Goal: Task Accomplishment & Management: Use online tool/utility

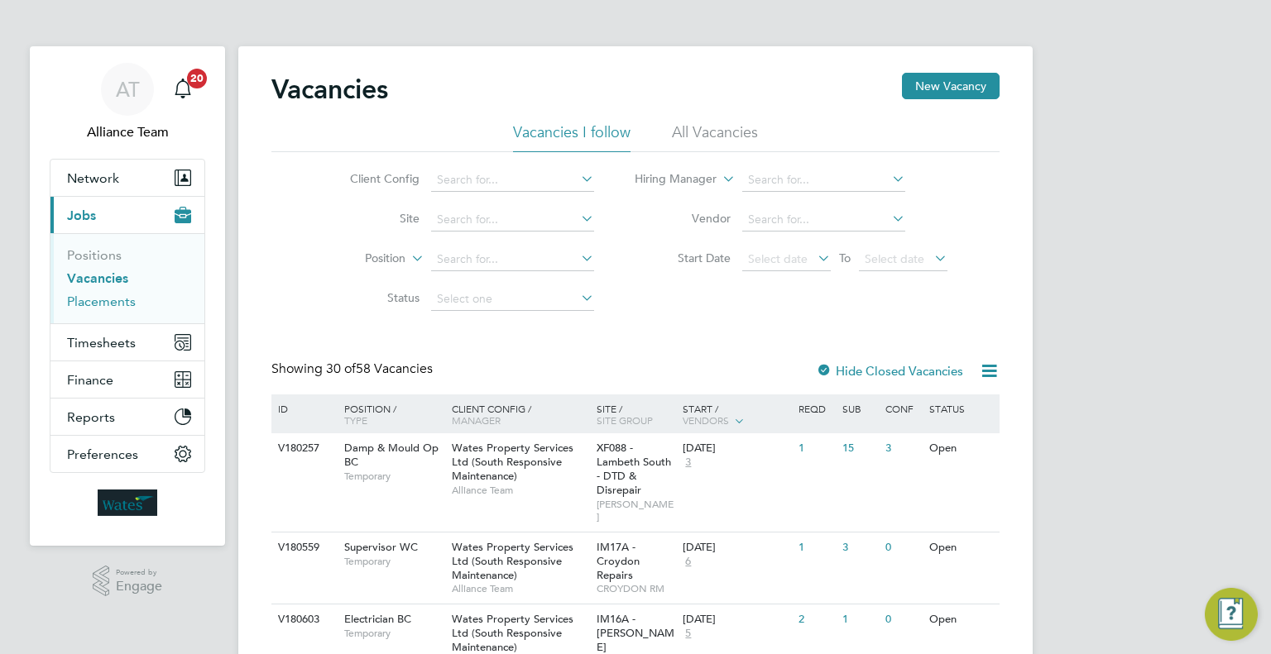
click at [67, 297] on link "Placements" at bounding box center [101, 302] width 69 height 16
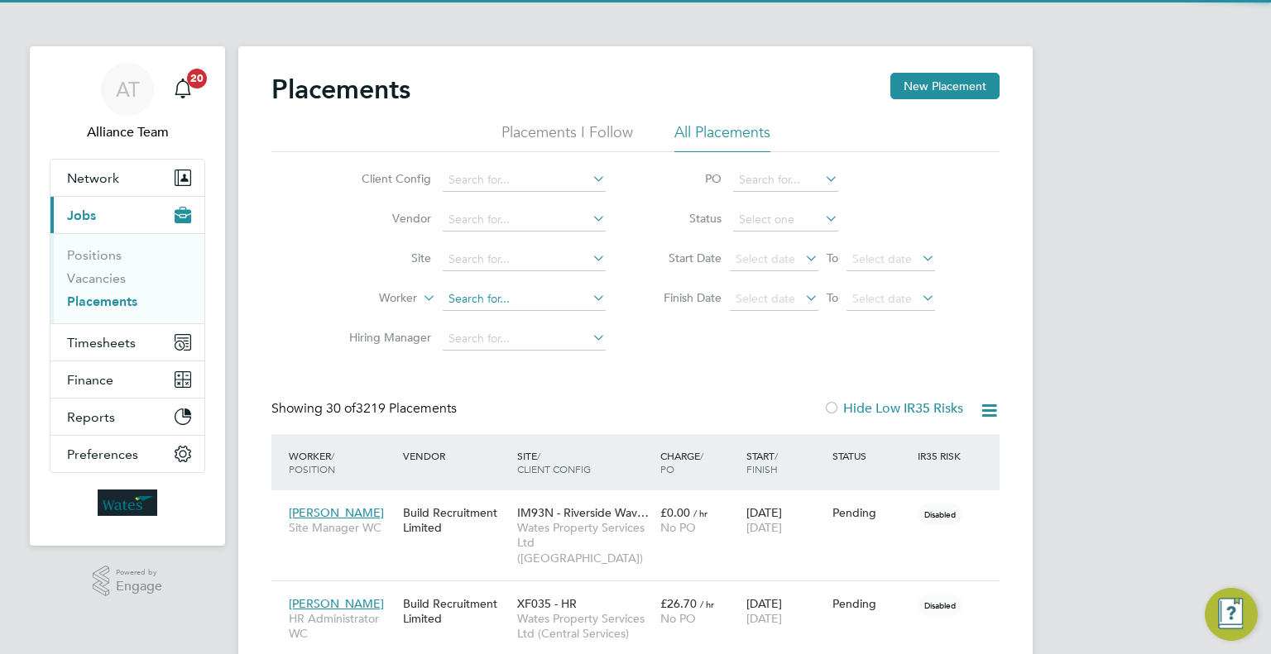
click at [472, 293] on input at bounding box center [524, 299] width 163 height 23
click at [537, 338] on li "[PERSON_NAME]" at bounding box center [525, 344] width 164 height 22
type input "[PERSON_NAME]"
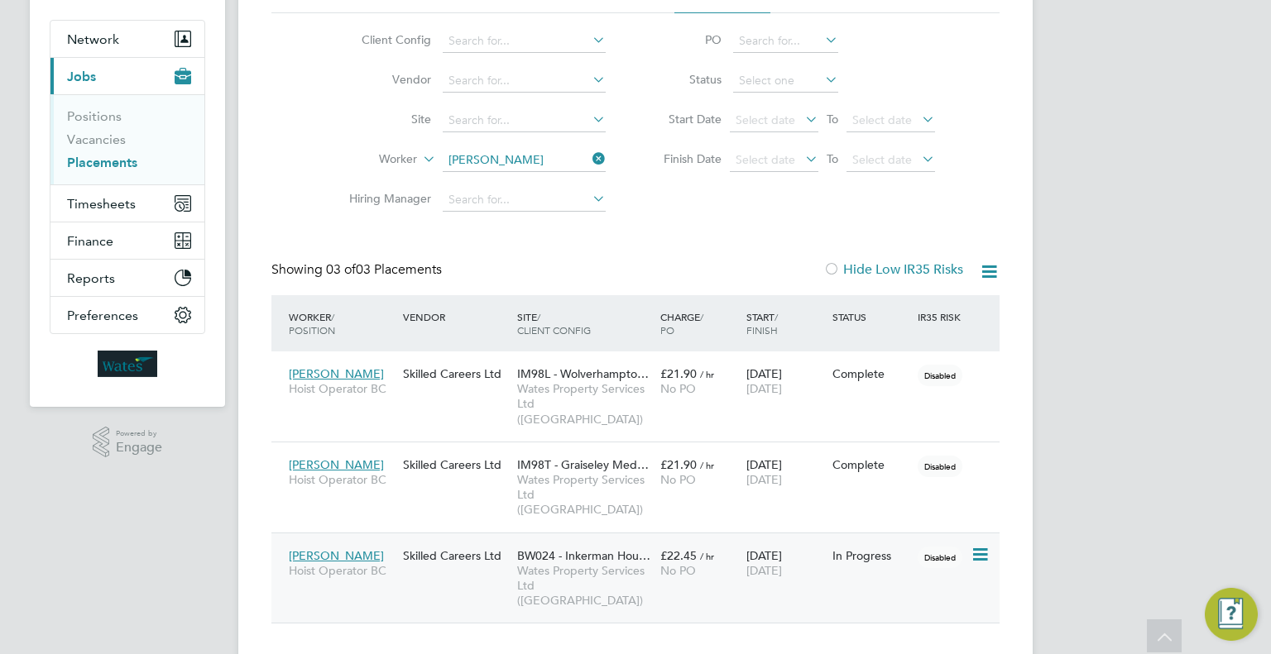
click at [685, 563] on span "No PO" at bounding box center [678, 570] width 36 height 15
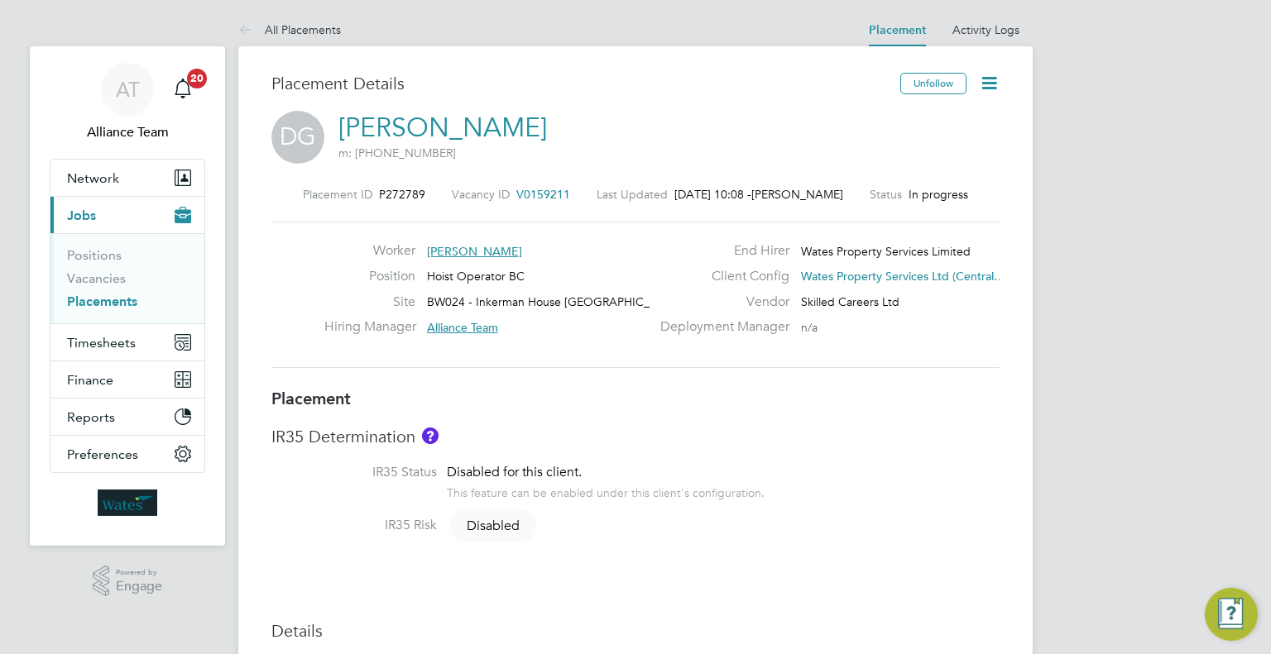
click at [516, 191] on span "V0159211" at bounding box center [543, 194] width 54 height 15
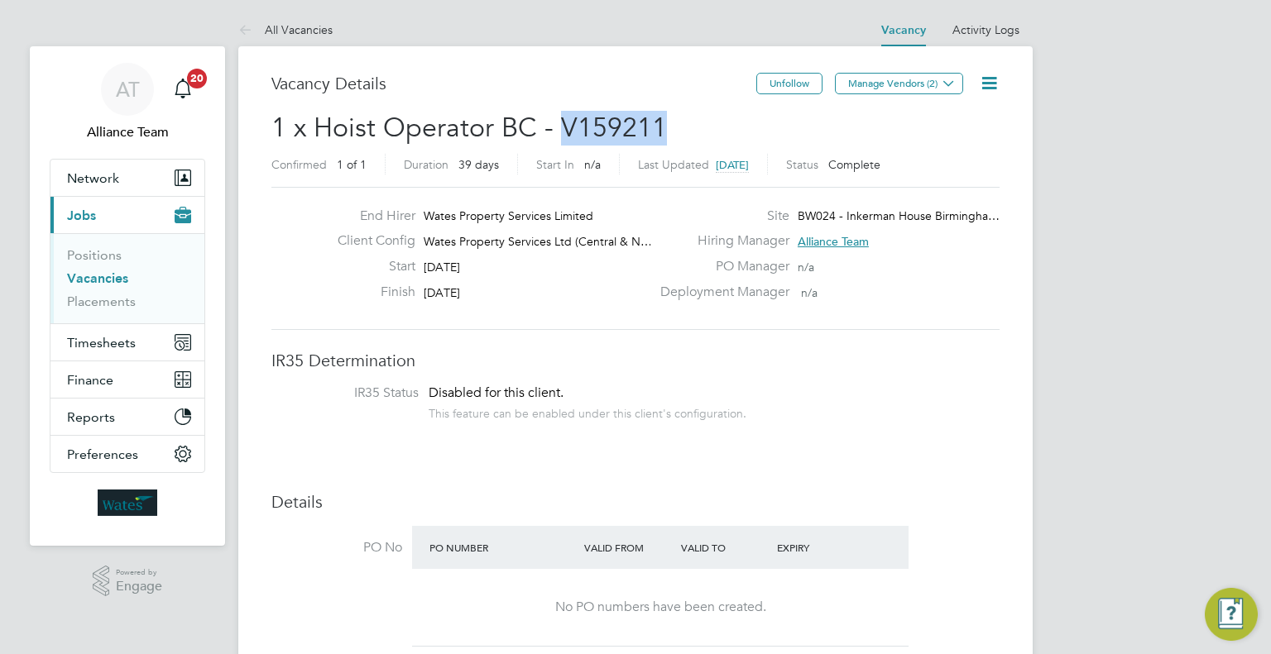
drag, startPoint x: 665, startPoint y: 122, endPoint x: 564, endPoint y: 122, distance: 100.9
click at [564, 122] on h2 "1 x Hoist Operator BC - V159211 Confirmed 1 of 1 Duration 39 days Start In n/a …" at bounding box center [635, 145] width 728 height 69
copy span "V159211"
